Goal: Participate in discussion: Engage in conversation with other users on a specific topic

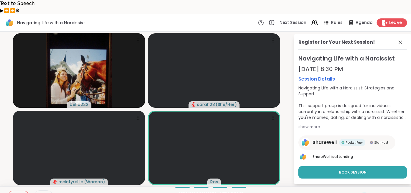
scroll to position [165, 0]
click at [395, 20] on span "Leave" at bounding box center [395, 23] width 13 height 6
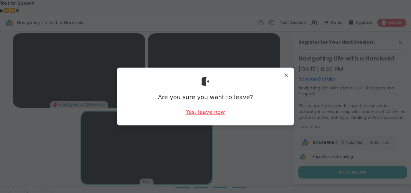
click at [211, 112] on div "Yes, leave now" at bounding box center [205, 111] width 39 height 7
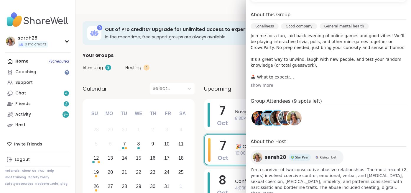
scroll to position [176, 0]
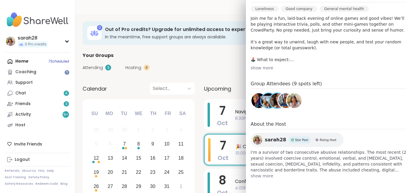
click at [283, 101] on img at bounding box center [285, 100] width 15 height 15
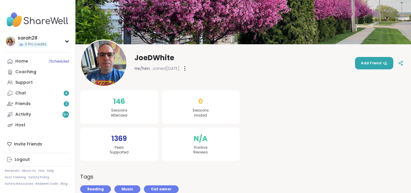
scroll to position [55, 0]
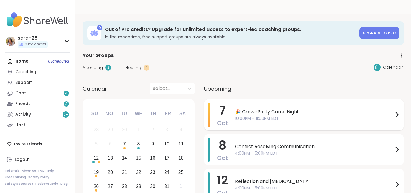
click at [318, 115] on span "10:00PM - 11:00PM EDT" at bounding box center [314, 118] width 158 height 6
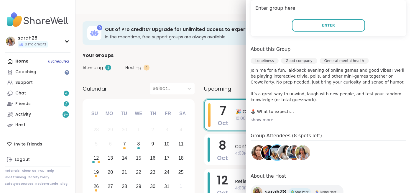
scroll to position [122, 0]
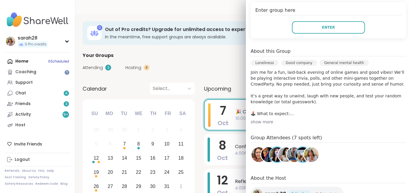
click at [255, 154] on img at bounding box center [259, 154] width 15 height 15
click at [293, 157] on img at bounding box center [294, 154] width 15 height 15
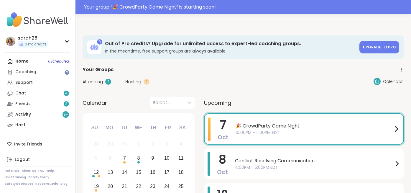
click at [213, 40] on h3 "Out of Pro credits? Upgrade for unlimited access to expert-led coaching groups." at bounding box center [230, 43] width 251 height 6
click at [290, 129] on span "10:00PM - 11:00PM EDT" at bounding box center [314, 132] width 157 height 6
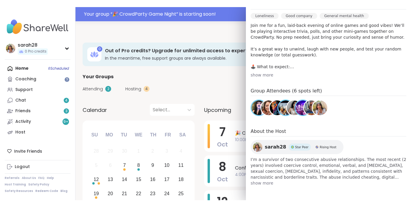
scroll to position [0, 0]
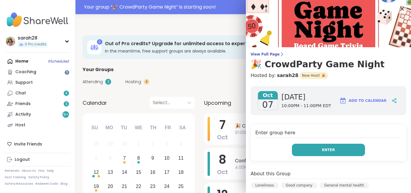
click at [310, 145] on button "Enter" at bounding box center [328, 150] width 73 height 12
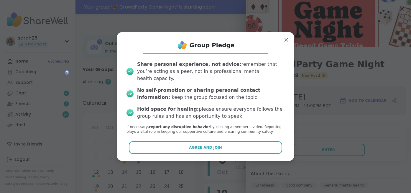
click at [286, 49] on div "Group Pledge" at bounding box center [206, 45] width 168 height 12
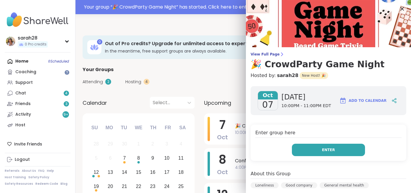
click at [338, 147] on button "Enter" at bounding box center [328, 150] width 73 height 12
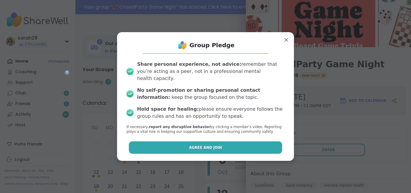
click at [239, 143] on button "Agree and Join" at bounding box center [206, 147] width 154 height 12
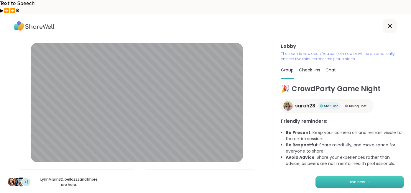
click at [327, 184] on button "Join now" at bounding box center [360, 182] width 88 height 12
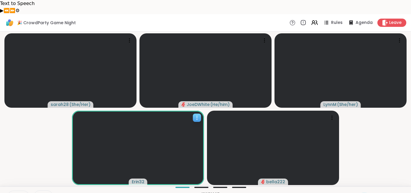
click at [195, 115] on icon at bounding box center [197, 118] width 6 height 6
click at [47, 135] on video-player-container "sarah28 ( She/Her ) JoeDWhite ( He/him ) LynnM ( She/her ) Erin32 bella222" at bounding box center [206, 109] width 404 height 150
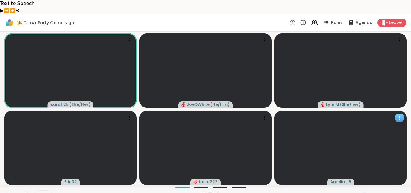
click at [399, 115] on icon at bounding box center [400, 118] width 6 height 6
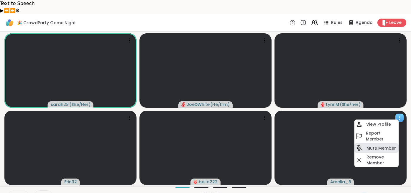
click at [374, 145] on h4 "Mute Member" at bounding box center [381, 148] width 29 height 6
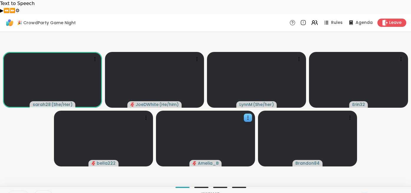
click at [315, 14] on div "🎉 CrowdParty Game Night Rules Agenda Leave" at bounding box center [205, 22] width 411 height 17
click at [317, 19] on icon at bounding box center [314, 22] width 7 height 7
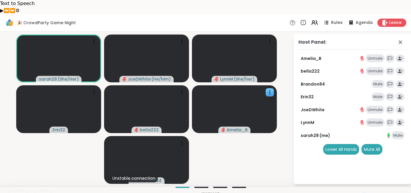
click at [222, 139] on video-player-container "sarah28 ( She/Her ) JoeDWhite ( He/him ) LynnM ( She/her ) Erin32 bella222 Amel…" at bounding box center [147, 109] width 286 height 150
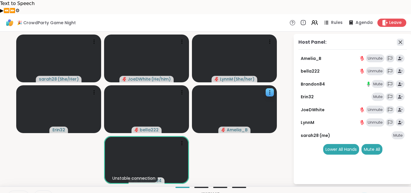
click at [400, 34] on div "Host Panel: Amelia_B Unmute bella222 Unmute Brandon84 Mute Erin32 Mute JoeDWhit…" at bounding box center [353, 109] width 118 height 150
click at [404, 39] on icon at bounding box center [400, 42] width 7 height 7
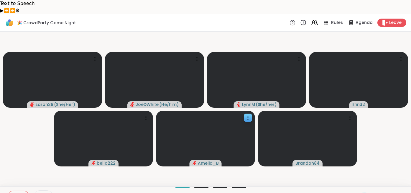
click at [335, 20] on span "Rules" at bounding box center [337, 23] width 12 height 6
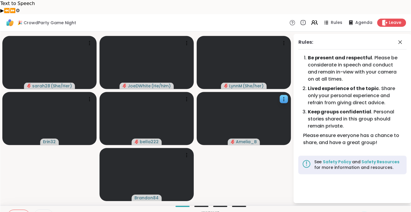
scroll to position [147, 0]
click at [11, 193] on icon at bounding box center [13, 215] width 5 height 5
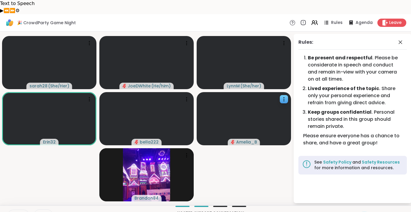
click at [8, 193] on button at bounding box center [12, 216] width 11 height 12
click at [392, 193] on div "Chat" at bounding box center [394, 215] width 20 height 9
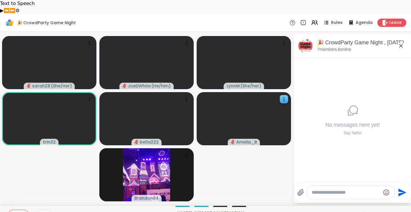
click at [359, 186] on div at bounding box center [351, 192] width 88 height 13
click at [354, 189] on textarea "Tapez votre message" at bounding box center [346, 192] width 69 height 6
paste textarea "**********"
type textarea "**********"
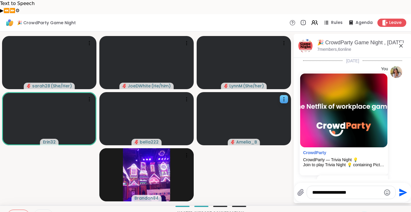
type textarea "**********"
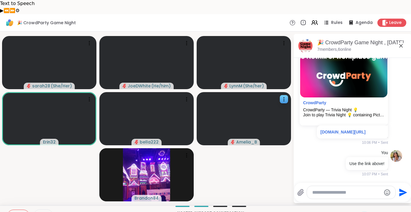
click at [377, 193] on icon at bounding box center [377, 216] width 6 height 6
click at [377, 193] on icon at bounding box center [376, 215] width 7 height 7
click at [375, 193] on icon at bounding box center [376, 215] width 7 height 7
click at [12, 193] on button at bounding box center [12, 216] width 11 height 12
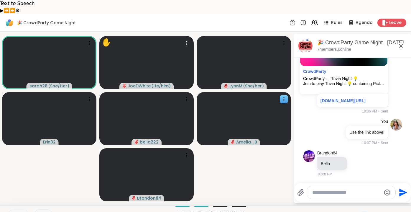
scroll to position [81, 0]
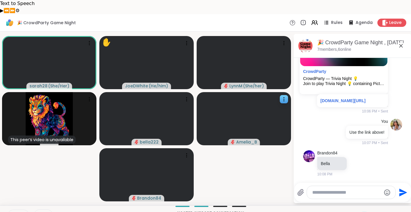
click at [16, 193] on icon at bounding box center [13, 215] width 5 height 5
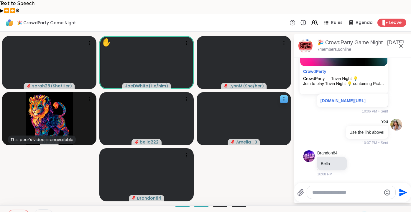
click at [13, 193] on icon at bounding box center [14, 214] width 2 height 2
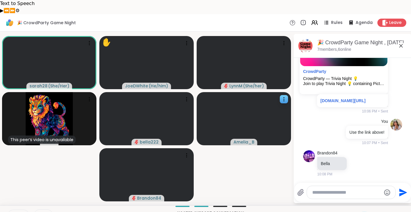
click at [10, 193] on icon at bounding box center [12, 215] width 5 height 5
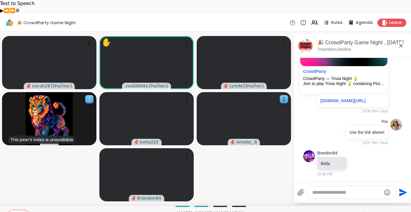
click at [88, 96] on icon at bounding box center [89, 99] width 6 height 6
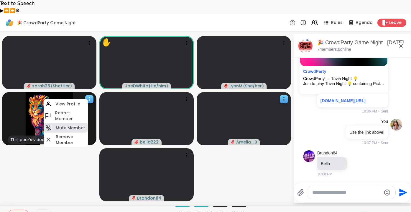
click at [75, 125] on h4 "Mute Member" at bounding box center [70, 128] width 29 height 6
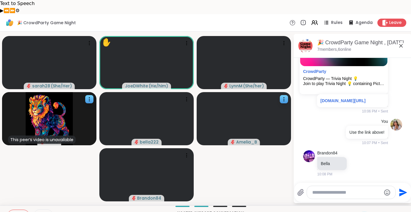
click at [377, 193] on icon at bounding box center [376, 215] width 7 height 7
click at [356, 153] on div "Brandon84 Bella 10:08 PM" at bounding box center [341, 163] width 49 height 27
click at [377, 193] on icon at bounding box center [377, 216] width 6 height 6
click at [361, 193] on div "❤️" at bounding box center [360, 200] width 11 height 9
click at [13, 193] on icon at bounding box center [14, 214] width 2 height 2
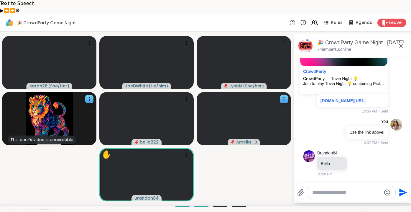
click at [11, 193] on icon at bounding box center [13, 215] width 5 height 5
click at [377, 193] on icon at bounding box center [377, 216] width 6 height 6
click at [385, 193] on div "🌟" at bounding box center [386, 200] width 11 height 9
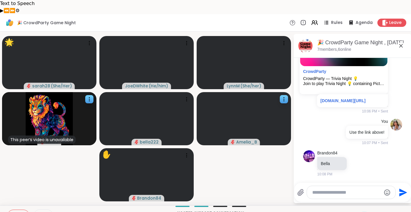
click at [13, 193] on icon at bounding box center [13, 215] width 5 height 5
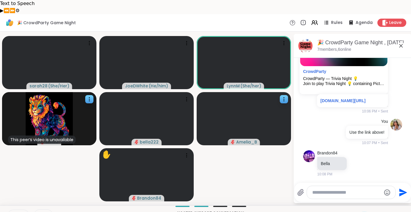
click at [13, 193] on icon at bounding box center [13, 215] width 1 height 3
click at [16, 193] on icon at bounding box center [13, 215] width 5 height 5
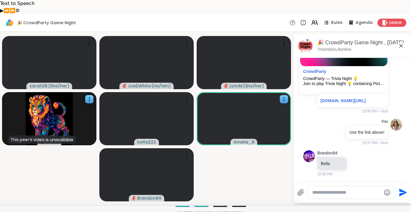
click at [10, 193] on button at bounding box center [12, 216] width 11 height 12
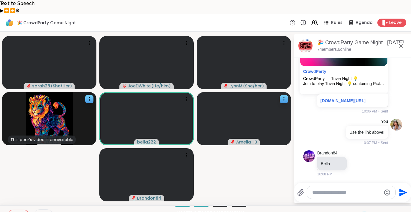
click at [13, 193] on icon at bounding box center [14, 216] width 4 height 4
click at [13, 193] on icon at bounding box center [13, 215] width 1 height 3
click at [13, 193] on icon at bounding box center [14, 216] width 4 height 4
click at [14, 193] on icon at bounding box center [13, 215] width 5 height 5
click at [17, 193] on button at bounding box center [12, 216] width 11 height 12
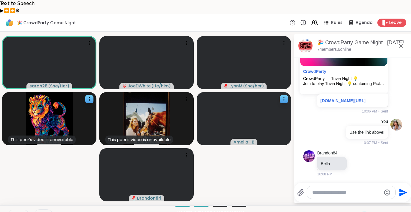
click at [222, 170] on video-player-container "sarah28 ( She/Her ) JoeDWhite ( He/him ) LynnM ( She/her ) This peer’s video is…" at bounding box center [147, 118] width 286 height 169
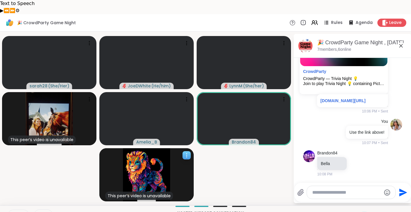
click at [186, 155] on icon at bounding box center [186, 155] width 1 height 1
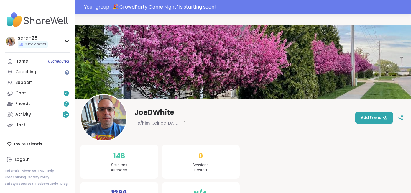
scroll to position [17, 0]
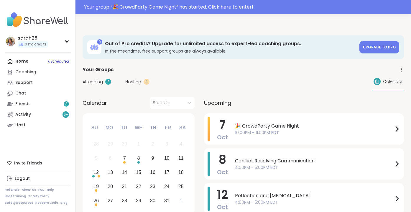
click at [275, 129] on span "10:00PM - 11:00PM EDT" at bounding box center [314, 132] width 158 height 6
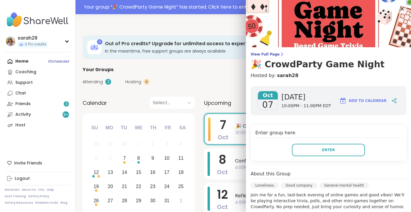
click at [311, 157] on div "Enter group here Enter" at bounding box center [329, 142] width 156 height 36
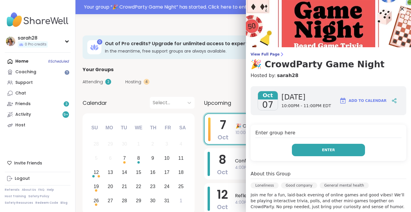
click at [310, 152] on button "Enter" at bounding box center [328, 150] width 73 height 12
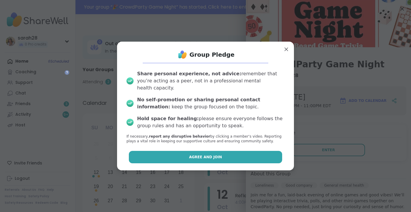
click at [219, 154] on span "Agree and Join" at bounding box center [205, 156] width 33 height 5
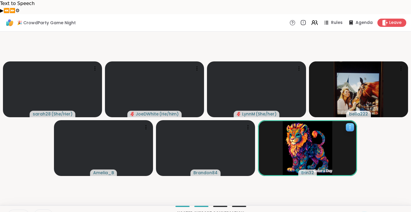
click at [351, 124] on icon at bounding box center [350, 127] width 6 height 6
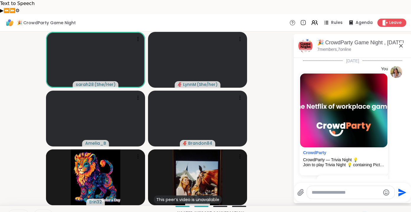
scroll to position [81, 0]
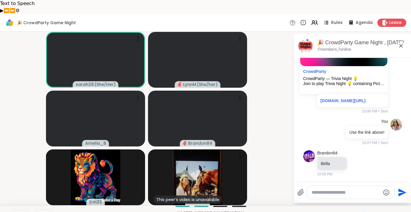
click at [355, 189] on textarea "Tapez votre message" at bounding box center [346, 192] width 69 height 6
paste textarea "**********"
type textarea "**********"
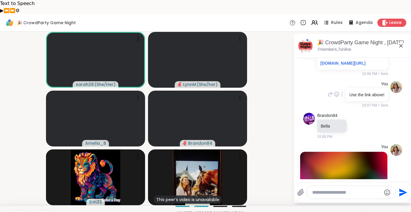
scroll to position [221, 0]
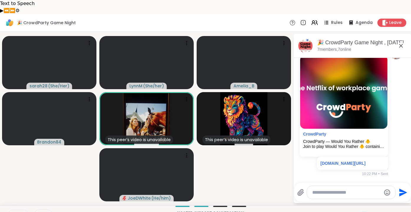
click at [378, 212] on icon at bounding box center [376, 215] width 7 height 7
click at [398, 197] on span "🎉" at bounding box center [399, 200] width 6 height 7
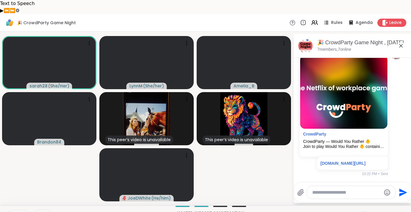
click at [347, 186] on div at bounding box center [351, 192] width 88 height 13
click at [336, 189] on textarea "Tapez votre message" at bounding box center [346, 192] width 69 height 6
paste textarea "**********"
type textarea "**********"
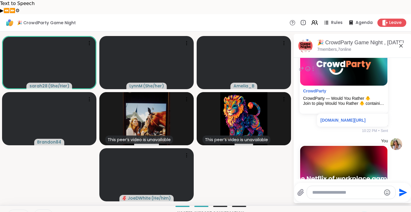
scroll to position [354, 0]
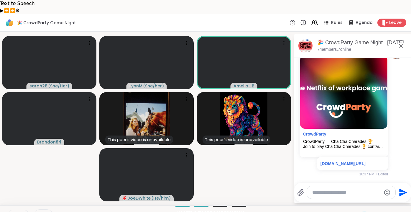
click at [341, 189] on textarea "Tapez votre message" at bounding box center [346, 192] width 69 height 6
click at [339, 189] on textarea "Tapez votre message" at bounding box center [346, 192] width 69 height 6
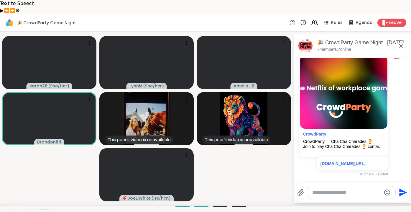
click at [260, 14] on div "🎉 CrowdParty Game Night Rules Agenda Leave" at bounding box center [205, 22] width 411 height 17
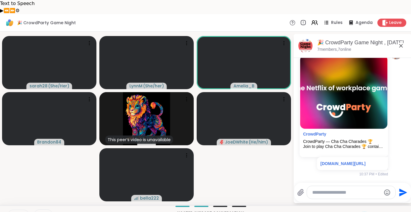
click at [324, 189] on textarea "Tapez votre message" at bounding box center [346, 192] width 69 height 6
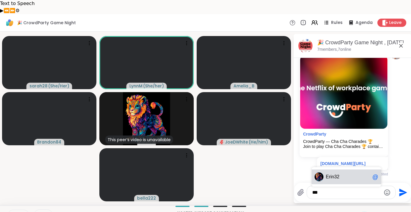
click at [332, 169] on div "Er in32 @" at bounding box center [347, 176] width 70 height 15
type textarea "*******"
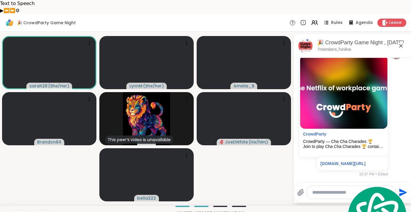
paste textarea "**********"
type textarea "**********"
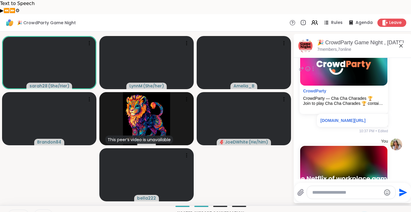
scroll to position [494, 0]
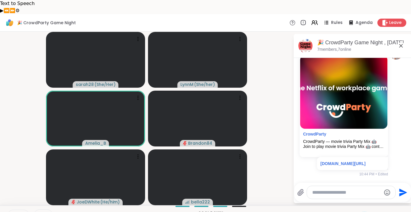
paste textarea "**********"
type textarea "**********"
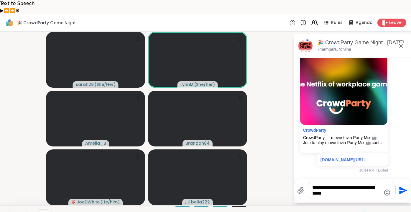
click at [360, 184] on textarea "**********" at bounding box center [346, 190] width 69 height 12
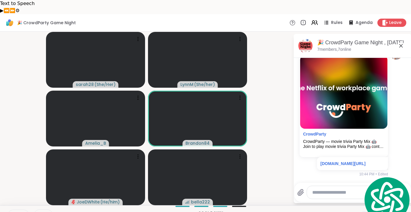
paste textarea "**********"
type textarea "**********"
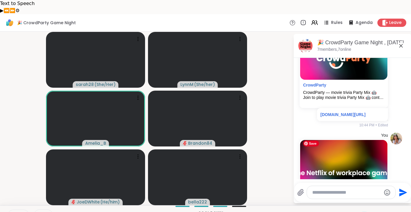
scroll to position [634, 0]
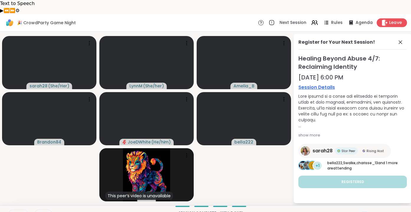
click at [388, 19] on icon at bounding box center [385, 22] width 6 height 6
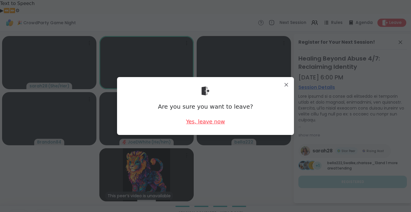
click at [215, 122] on div "Yes, leave now" at bounding box center [205, 121] width 39 height 7
